Goal: Task Accomplishment & Management: Manage account settings

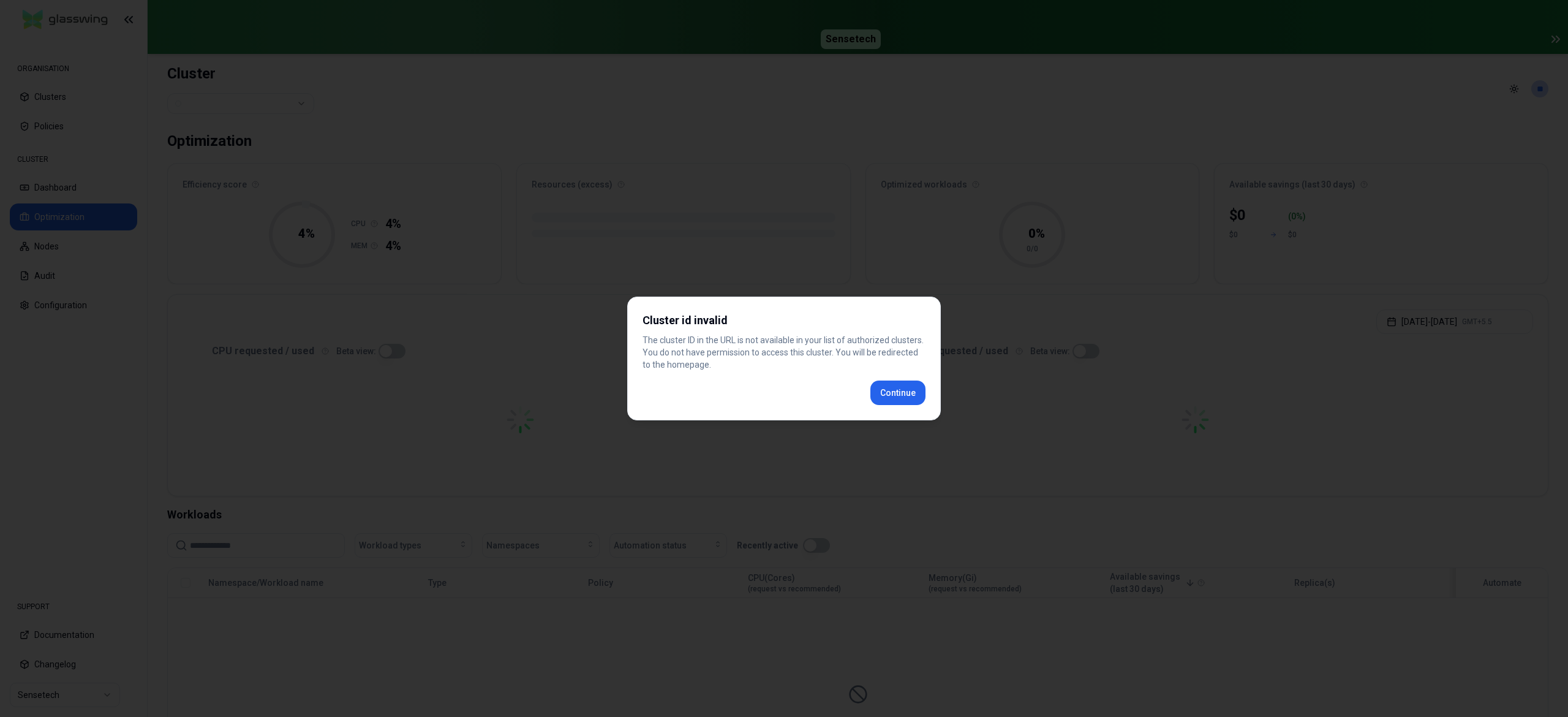
click at [84, 691] on div at bounding box center [784, 358] width 1568 height 717
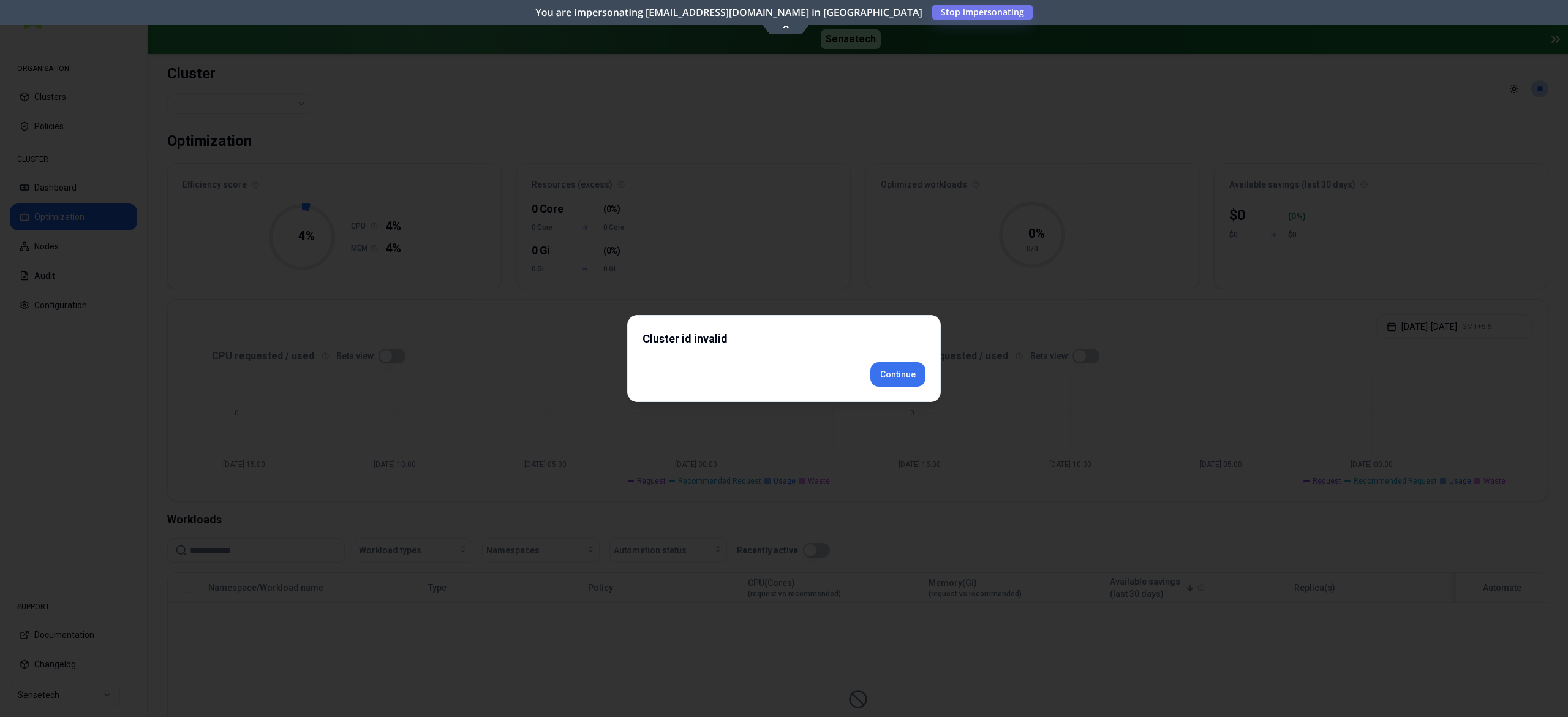
click at [895, 397] on div "Cluster id invalid Continue" at bounding box center [784, 358] width 314 height 87
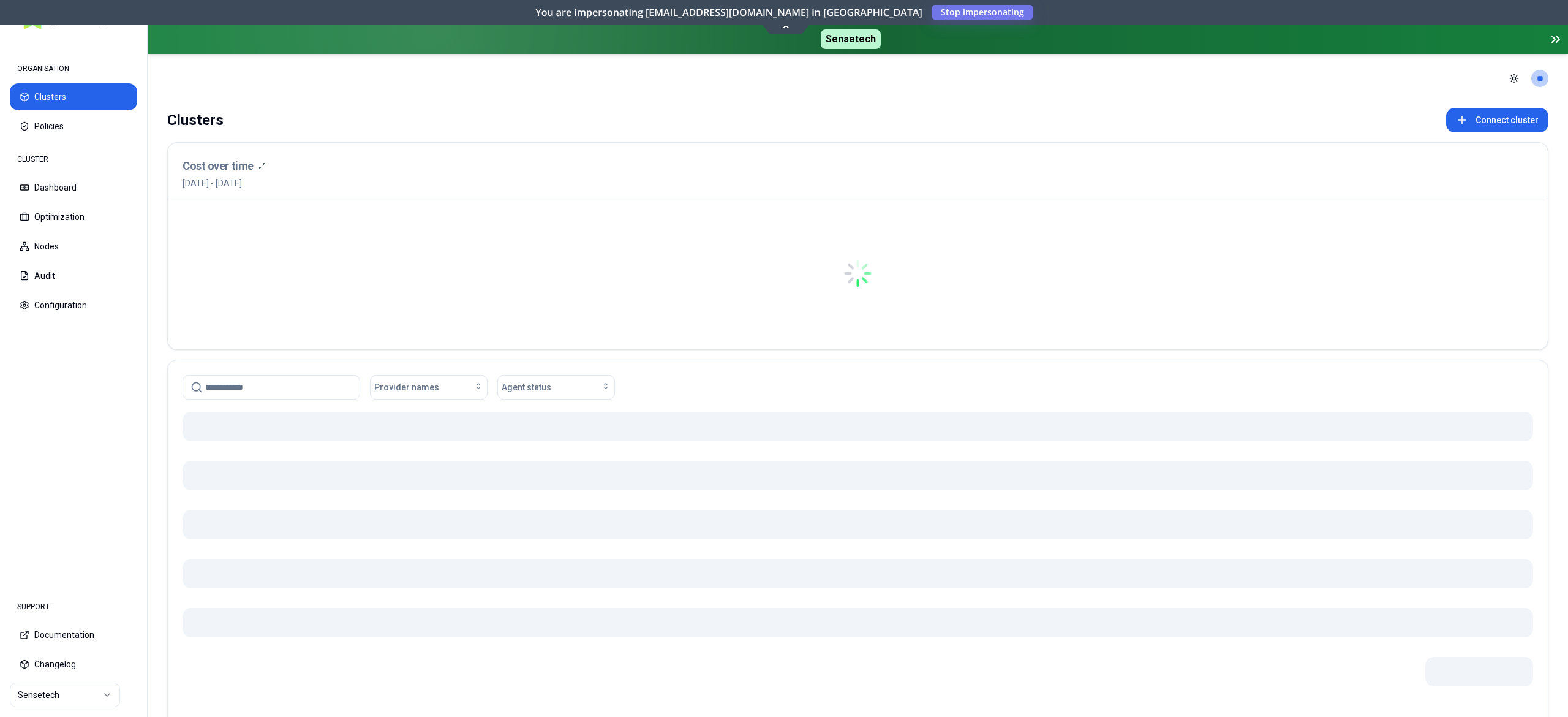
click at [79, 692] on html "ORGANISATION Clusters Policies CLUSTER Dashboard Optimization Nodes Audit Confi…" at bounding box center [784, 358] width 1568 height 717
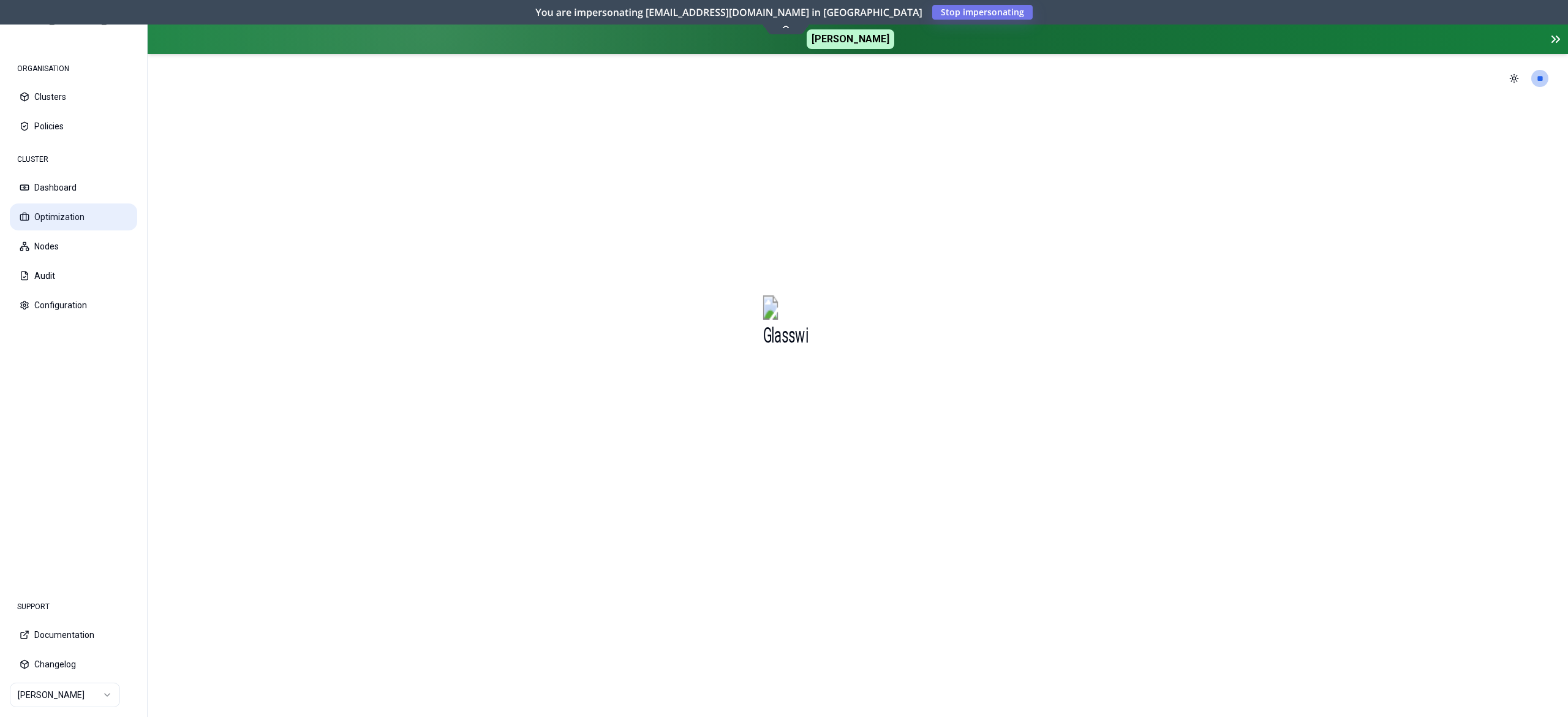
click at [72, 218] on button "Optimization" at bounding box center [73, 217] width 127 height 27
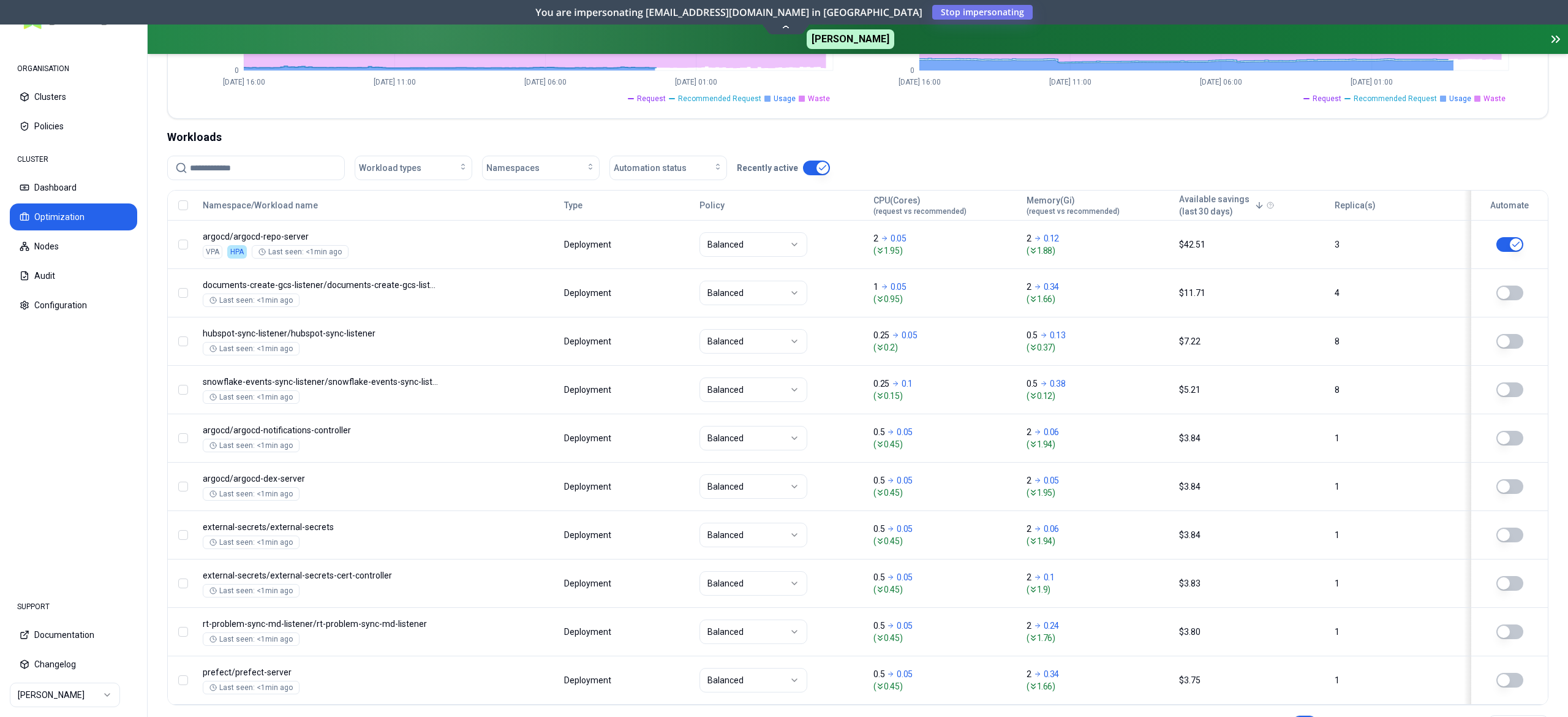
scroll to position [64, 0]
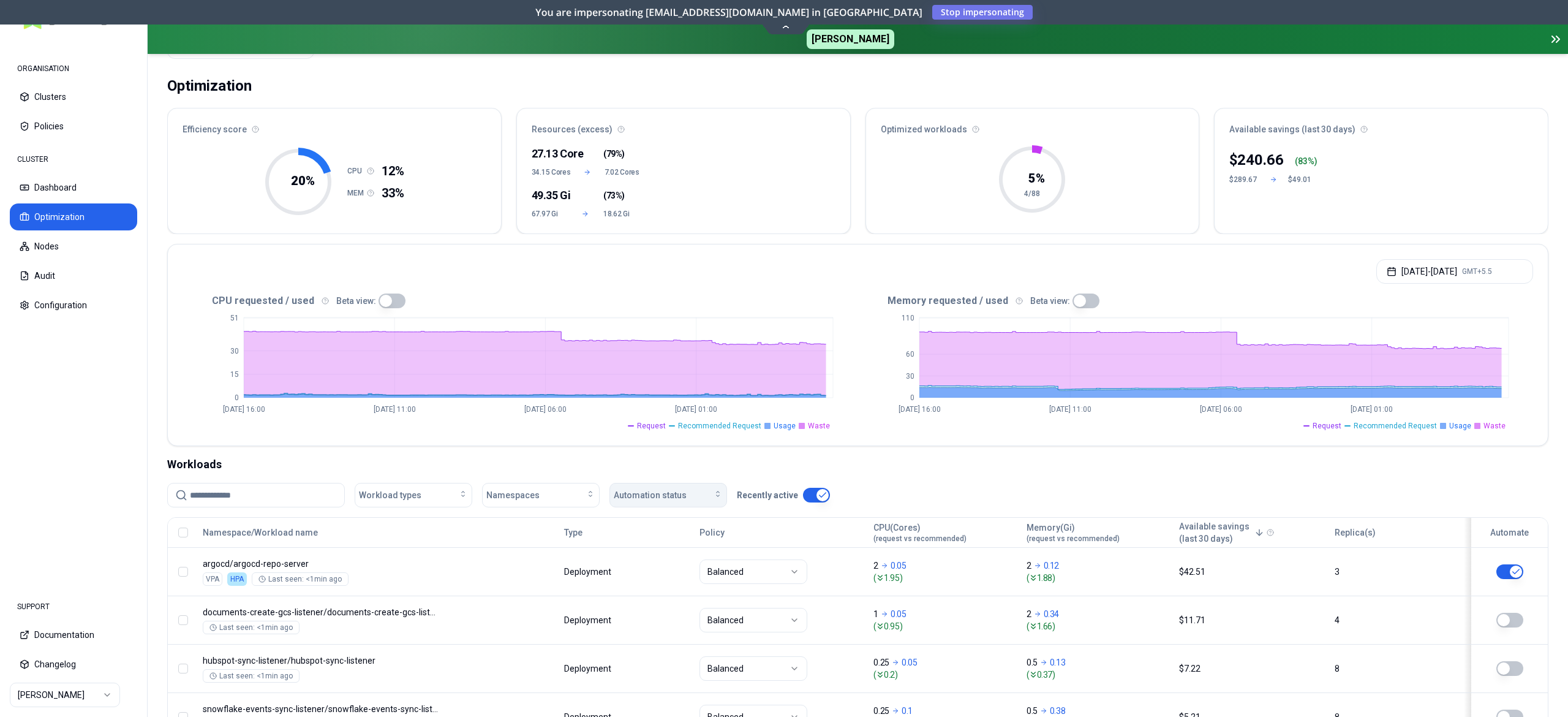
click at [682, 490] on span "Automation status" at bounding box center [650, 495] width 72 height 12
click at [625, 519] on span "on" at bounding box center [622, 525] width 10 height 12
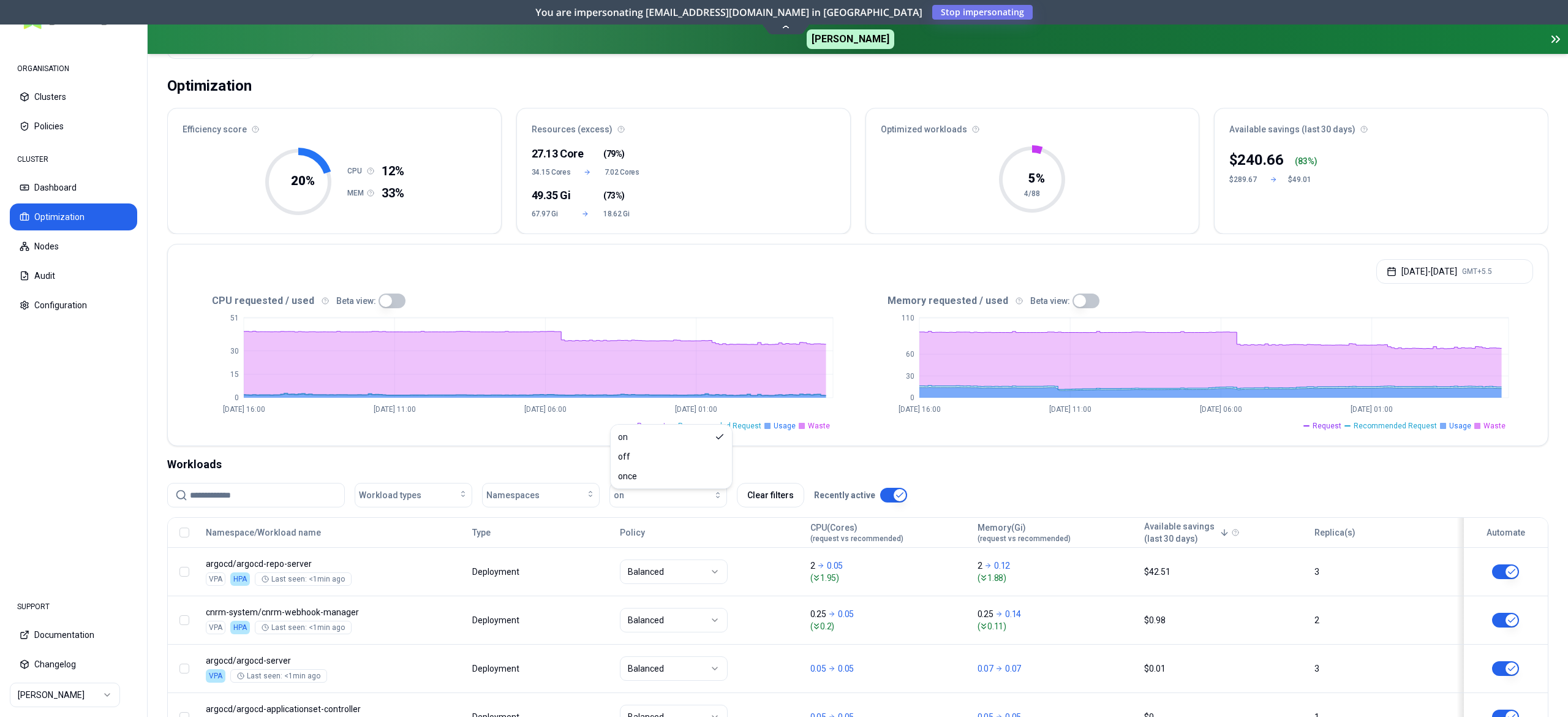
scroll to position [151, 0]
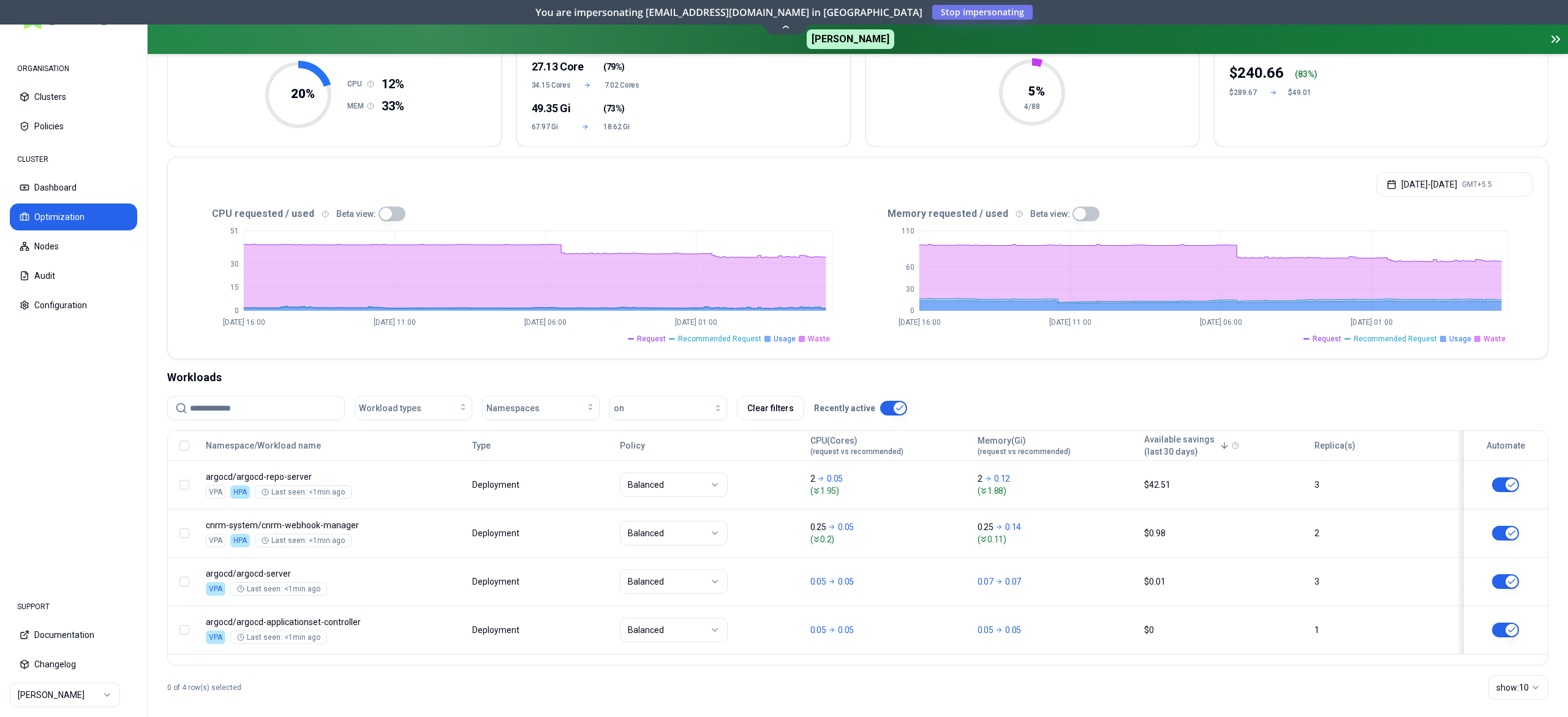
click at [33, 404] on nav "ORGANISATION Clusters Policies CLUSTER Dashboard Optimization Nodes Audit Confi…" at bounding box center [73, 312] width 147 height 546
